Goal: Task Accomplishment & Management: Use online tool/utility

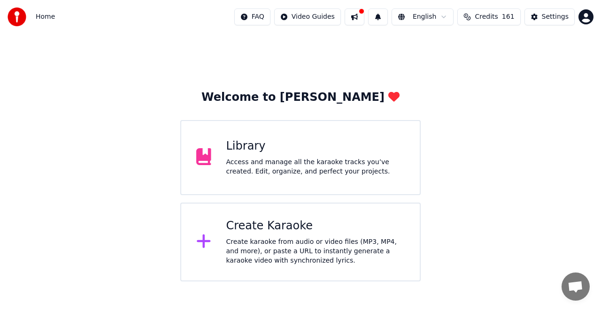
click at [254, 150] on div "Library" at bounding box center [315, 146] width 179 height 15
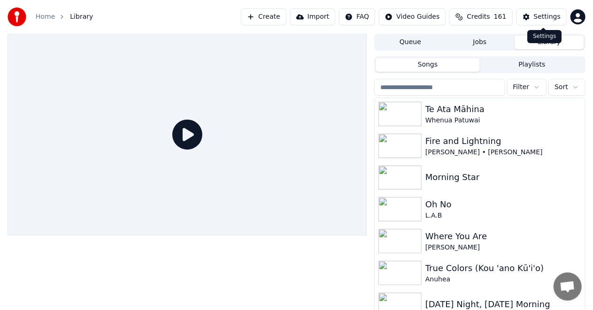
click at [541, 18] on div "Settings" at bounding box center [547, 16] width 27 height 9
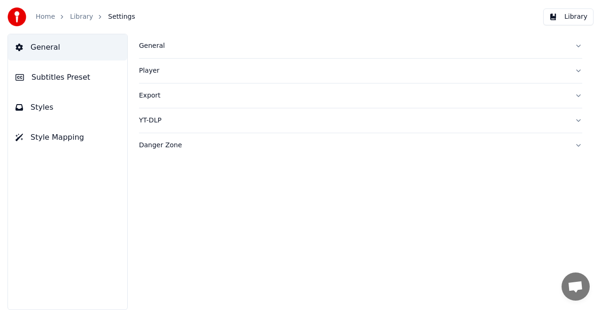
click at [151, 45] on div "General" at bounding box center [353, 45] width 428 height 9
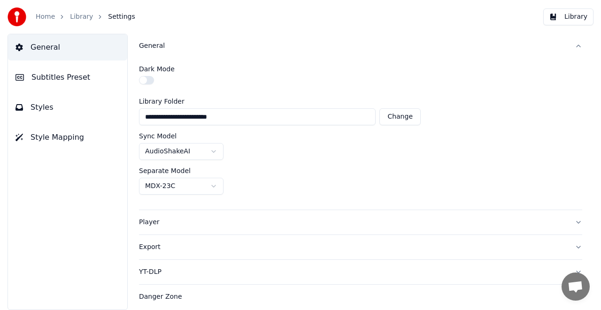
click at [149, 45] on div "General" at bounding box center [353, 45] width 428 height 9
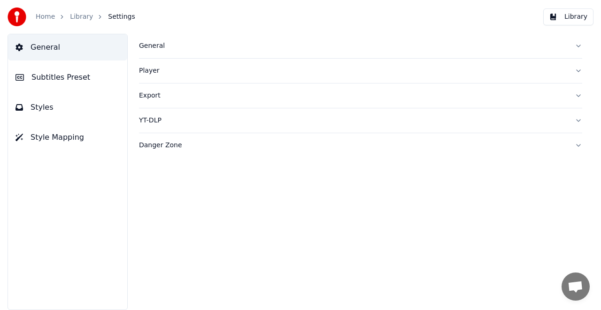
click at [150, 70] on div "Player" at bounding box center [353, 70] width 428 height 9
click at [149, 71] on div "Player" at bounding box center [353, 70] width 428 height 9
click at [149, 96] on div "Export" at bounding box center [353, 95] width 428 height 9
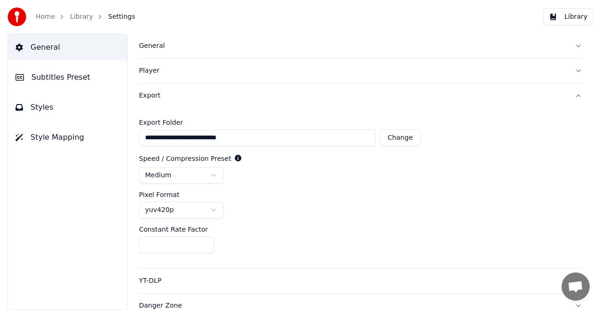
click at [149, 96] on div "Export" at bounding box center [353, 95] width 428 height 9
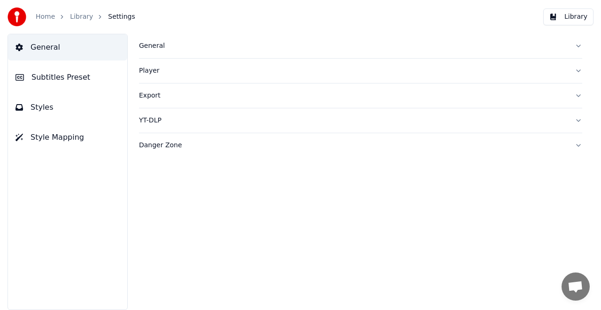
click at [147, 120] on div "YT-DLP" at bounding box center [353, 120] width 428 height 9
click at [68, 140] on span "Style Mapping" at bounding box center [58, 137] width 54 height 11
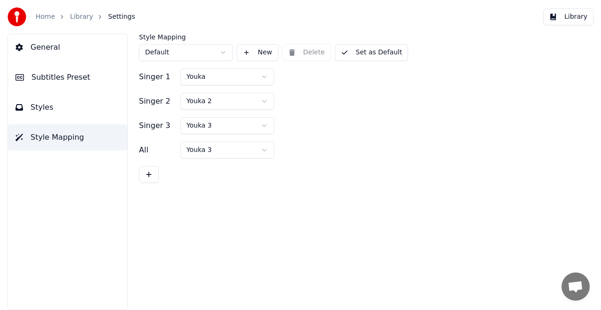
click at [48, 108] on span "Styles" at bounding box center [42, 107] width 23 height 11
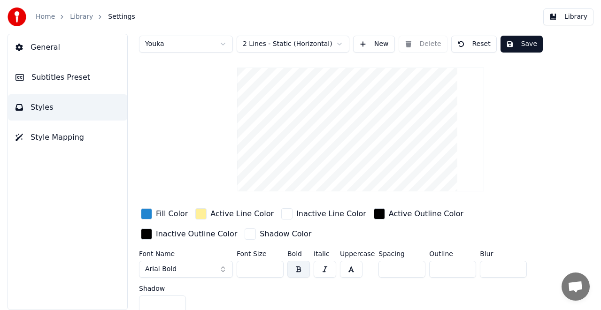
scroll to position [13, 0]
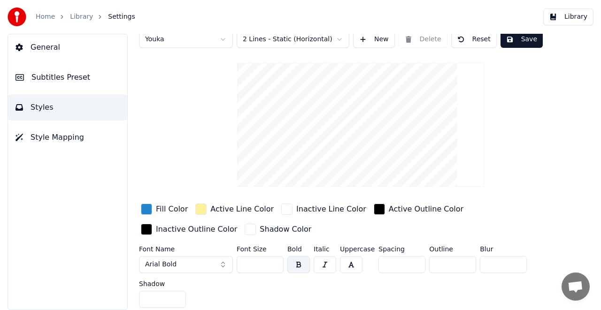
drag, startPoint x: 223, startPoint y: 260, endPoint x: 234, endPoint y: 268, distance: 13.2
click at [224, 260] on button "Arial Bold" at bounding box center [186, 264] width 94 height 17
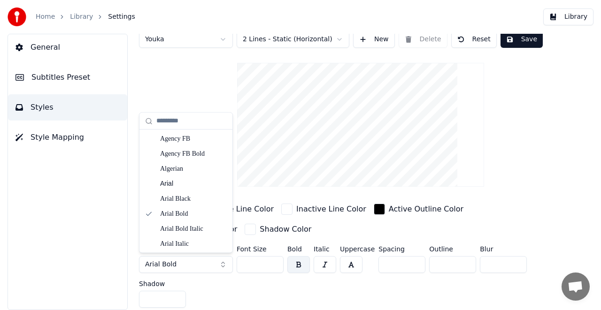
click at [54, 190] on div "General Subtitles Preset Styles Style Mapping" at bounding box center [68, 172] width 120 height 277
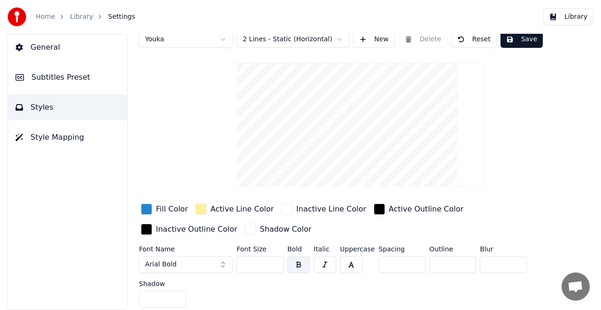
click at [59, 78] on span "Subtitles Preset" at bounding box center [60, 77] width 59 height 11
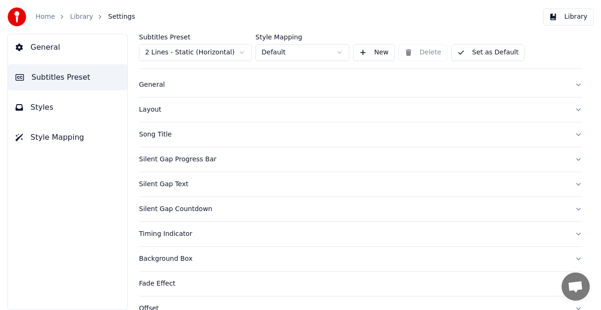
scroll to position [0, 0]
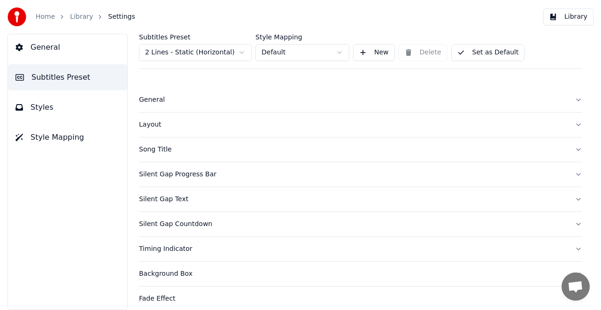
click at [43, 18] on link "Home" at bounding box center [45, 16] width 19 height 9
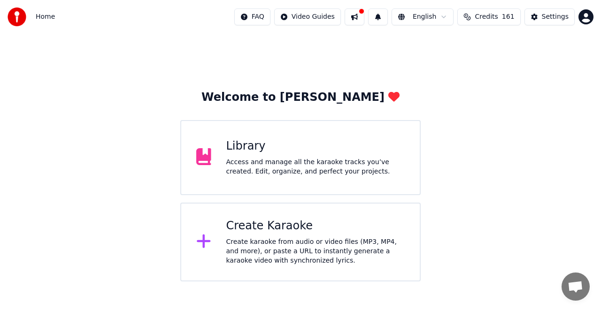
click at [255, 229] on div "Create Karaoke" at bounding box center [315, 226] width 179 height 15
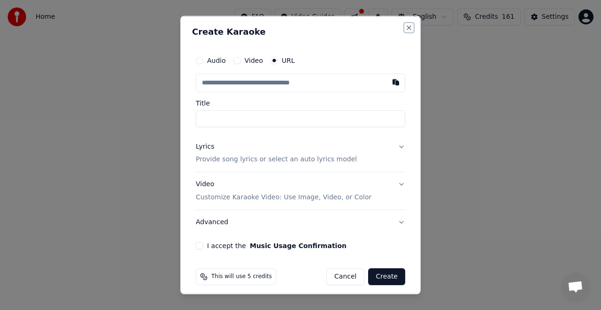
click at [405, 27] on button "Close" at bounding box center [409, 27] width 8 height 8
